Goal: Find specific page/section: Find specific page/section

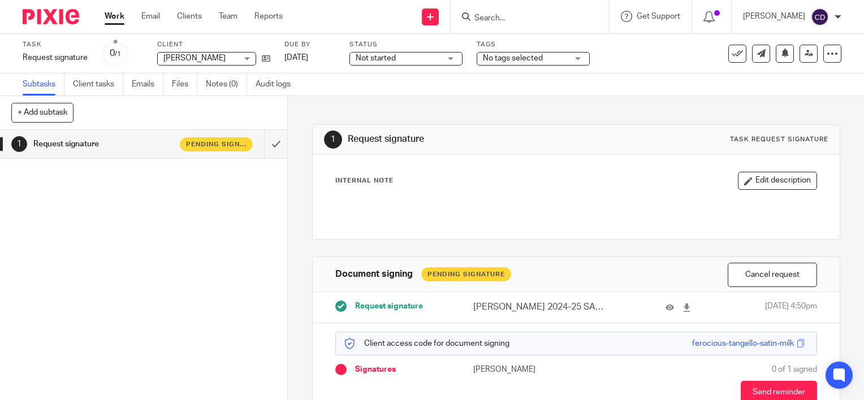
click at [516, 22] on input "Search" at bounding box center [524, 19] width 102 height 10
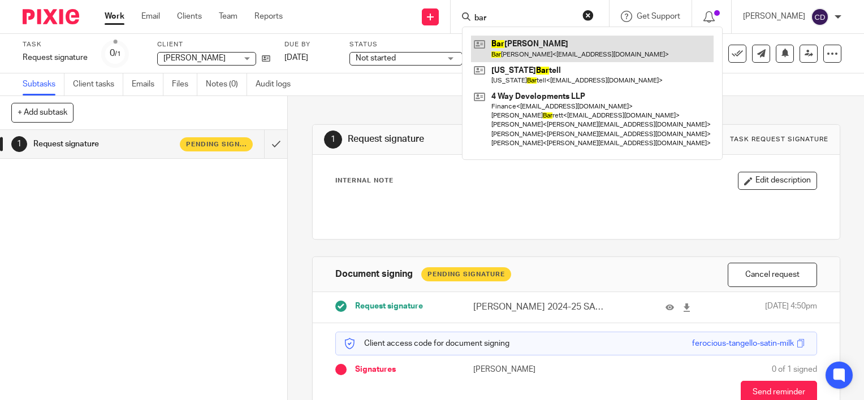
type input "bar"
click at [538, 47] on link at bounding box center [592, 49] width 243 height 26
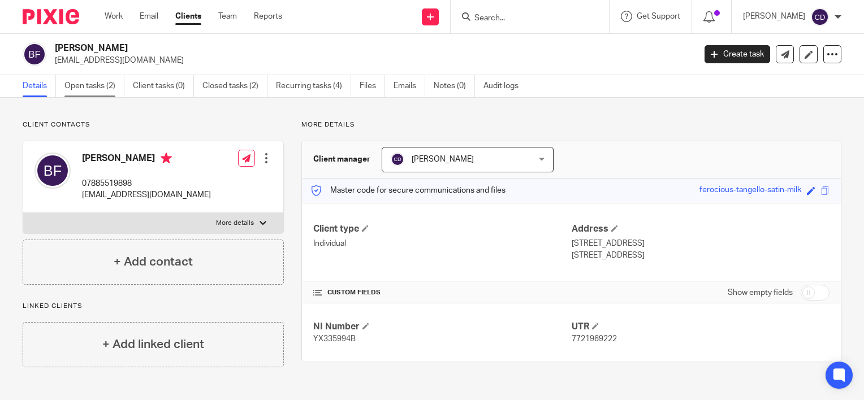
click at [95, 86] on link "Open tasks (2)" at bounding box center [94, 86] width 60 height 22
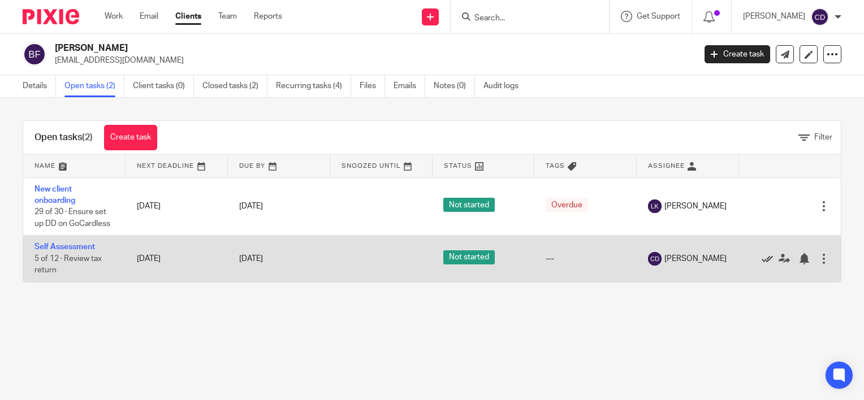
click at [762, 260] on icon at bounding box center [767, 258] width 11 height 11
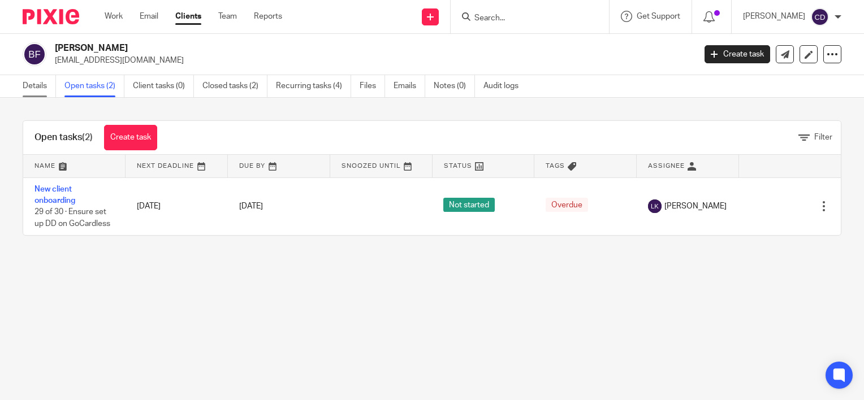
click at [45, 93] on link "Details" at bounding box center [39, 86] width 33 height 22
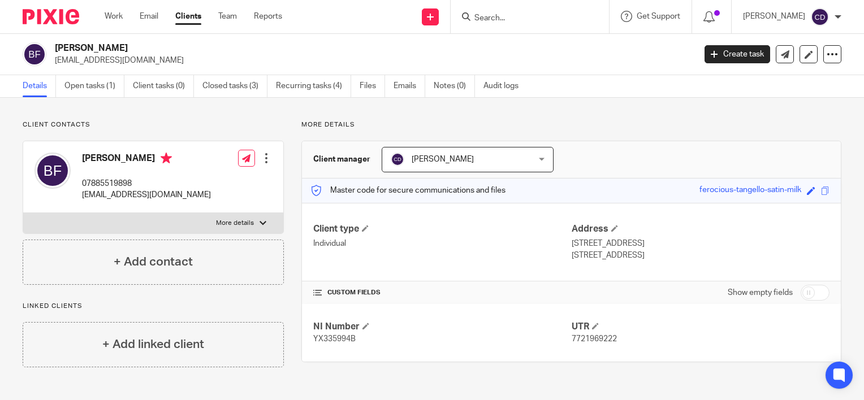
click at [603, 338] on span "7721969222" at bounding box center [594, 339] width 45 height 8
copy span "7721969222"
